Goal: Information Seeking & Learning: Find specific page/section

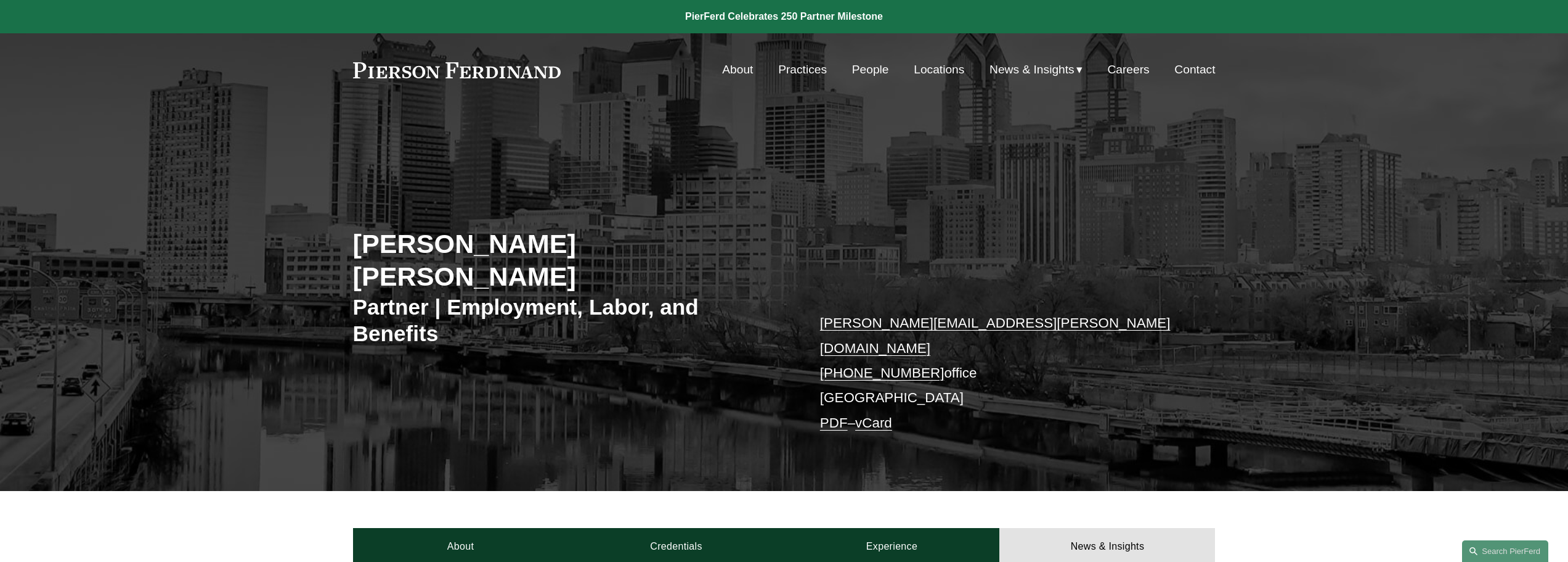
click at [862, 62] on link "People" at bounding box center [870, 70] width 37 height 24
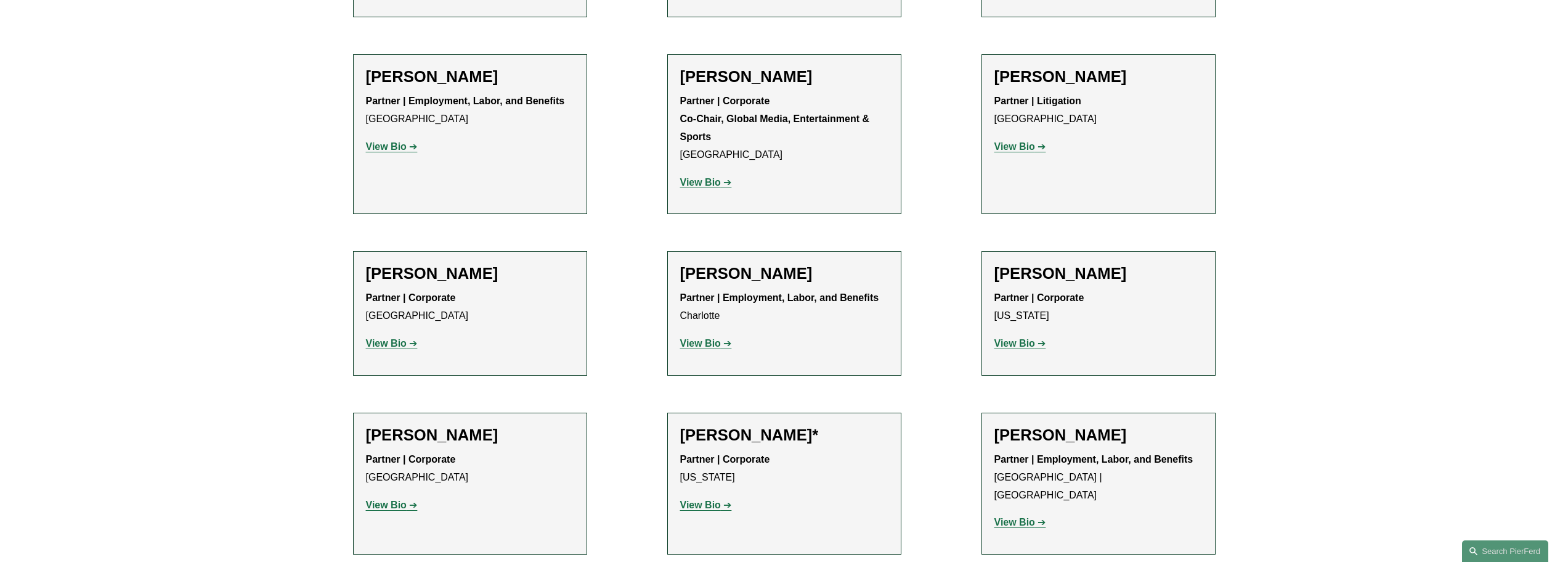
scroll to position [13625, 0]
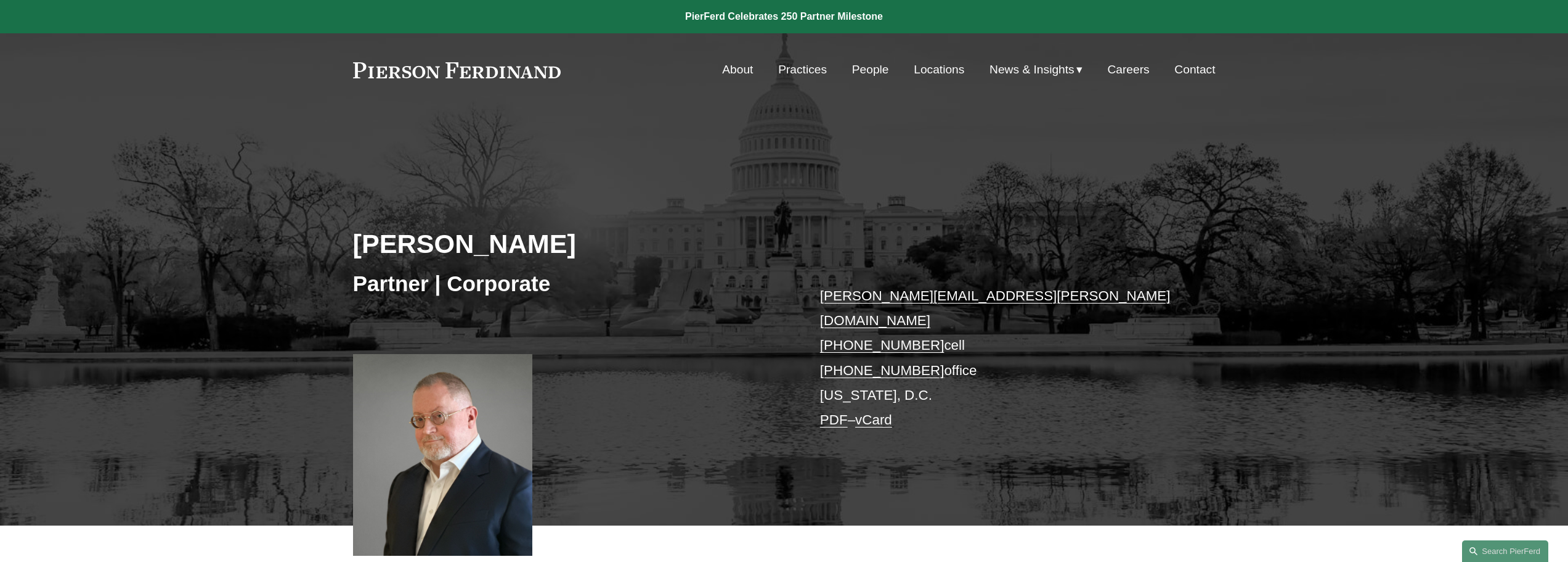
scroll to position [308, 0]
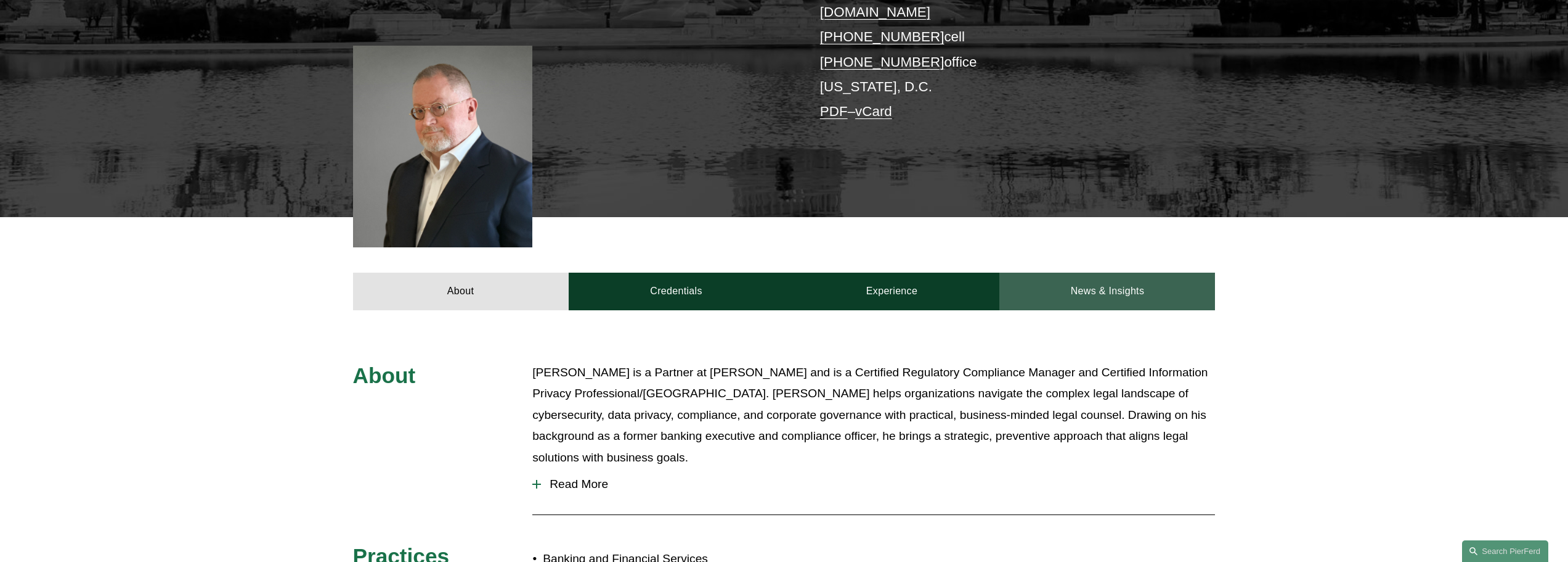
click at [1098, 275] on link "News & Insights" at bounding box center [1107, 291] width 216 height 37
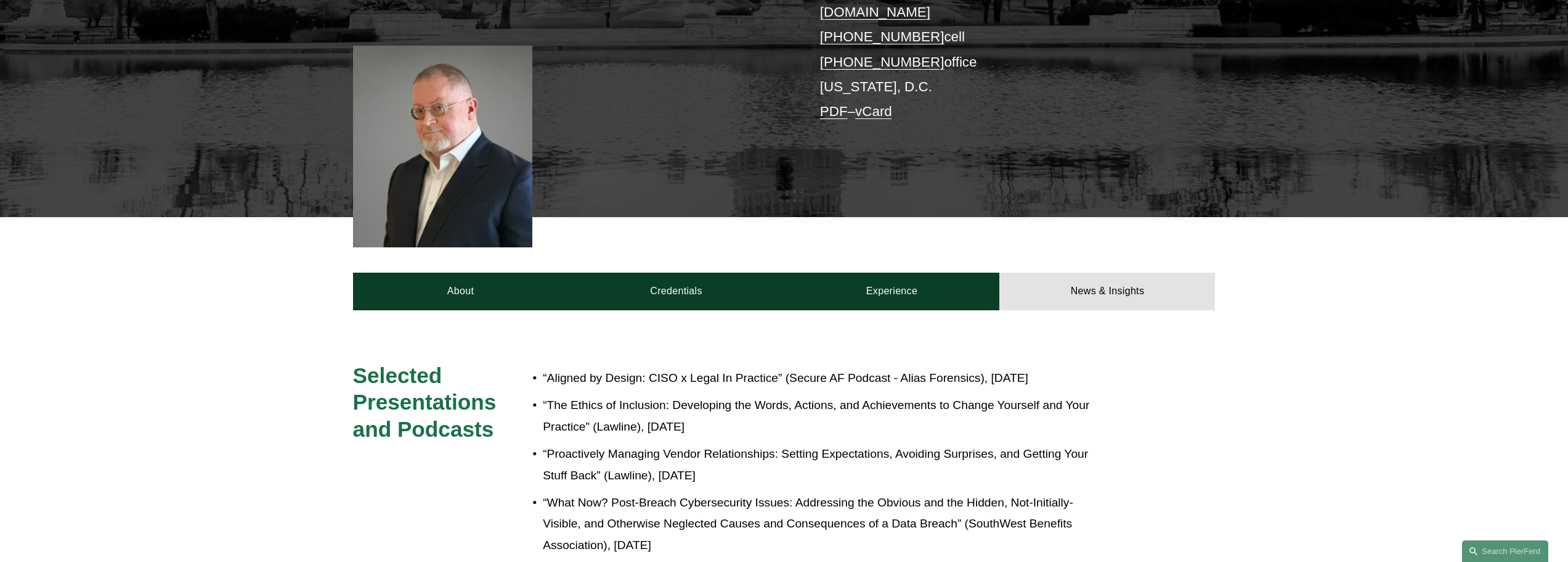
scroll to position [555, 0]
